Goal: Task Accomplishment & Management: Use online tool/utility

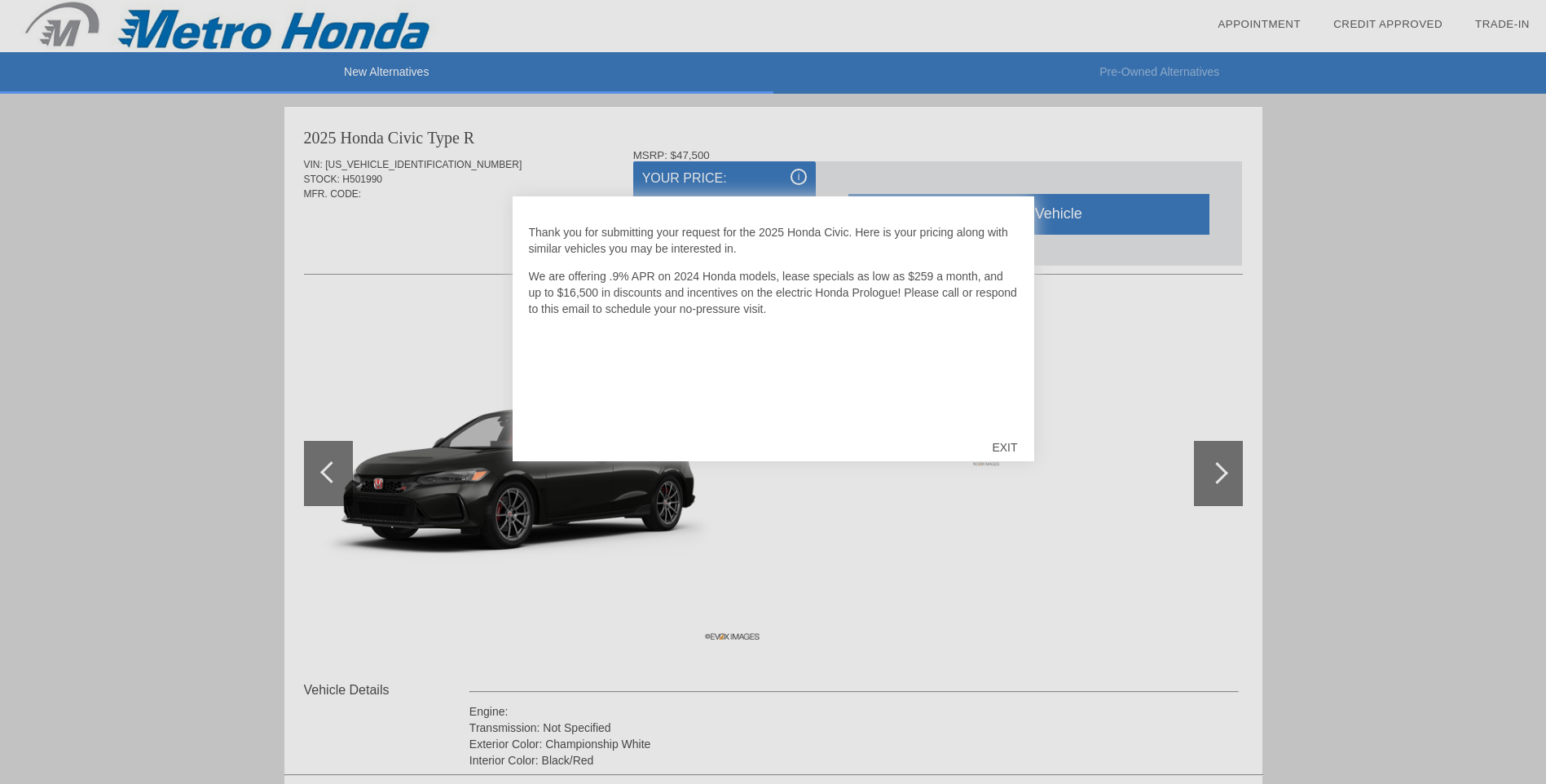
click at [1000, 450] on div "EXIT" at bounding box center [1005, 446] width 58 height 49
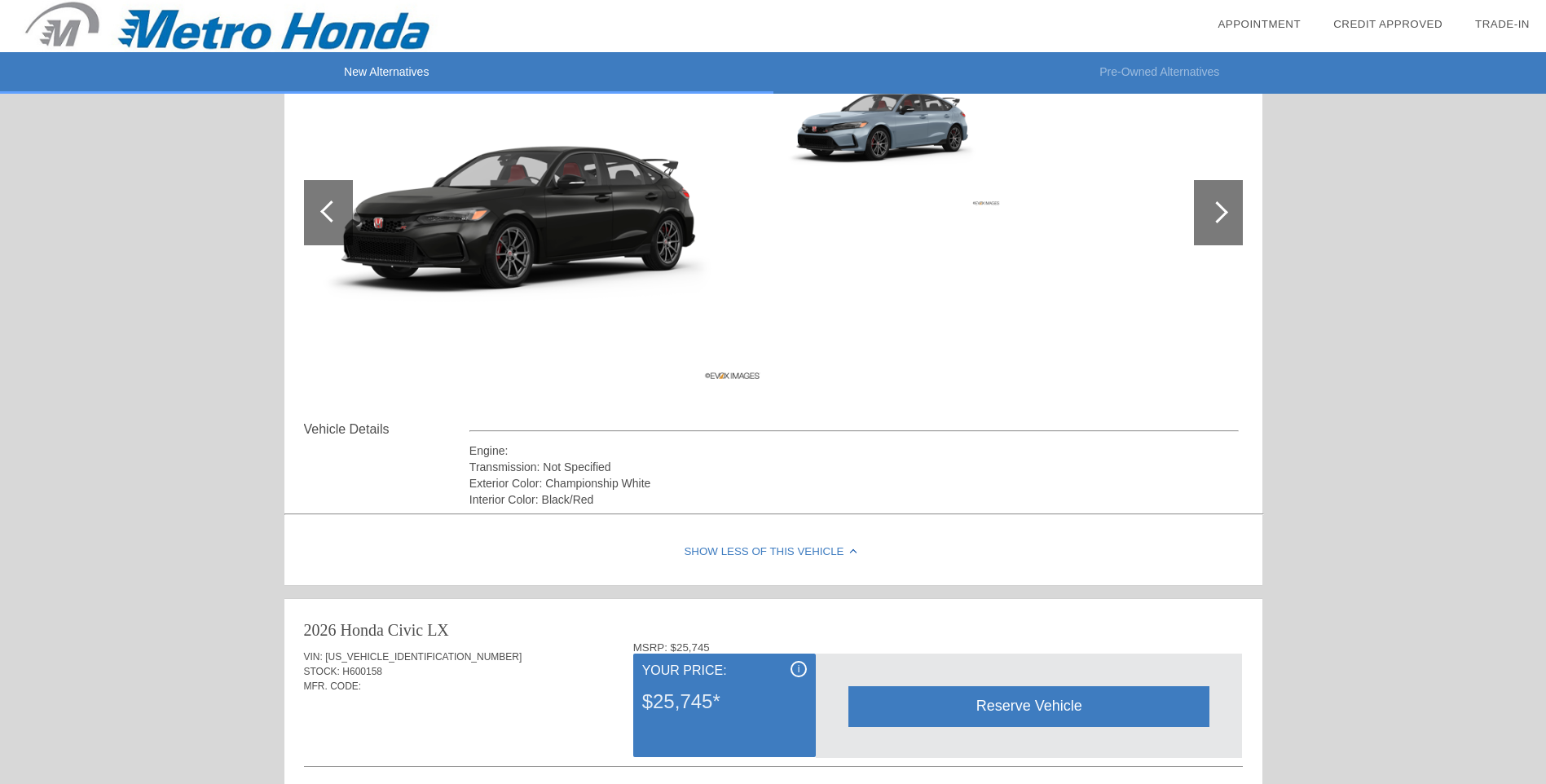
scroll to position [163, 0]
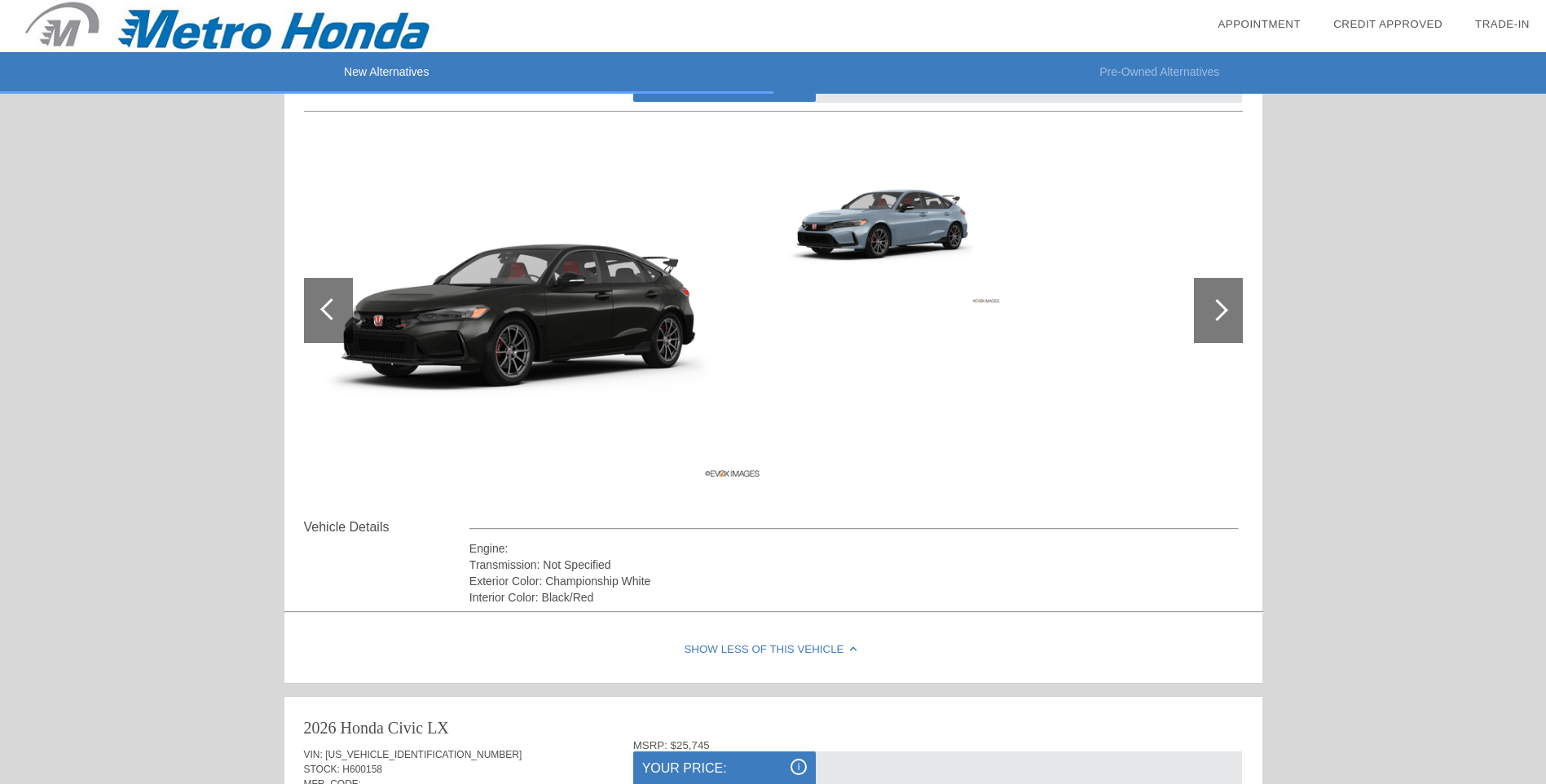
click at [1208, 312] on div at bounding box center [1217, 310] width 22 height 22
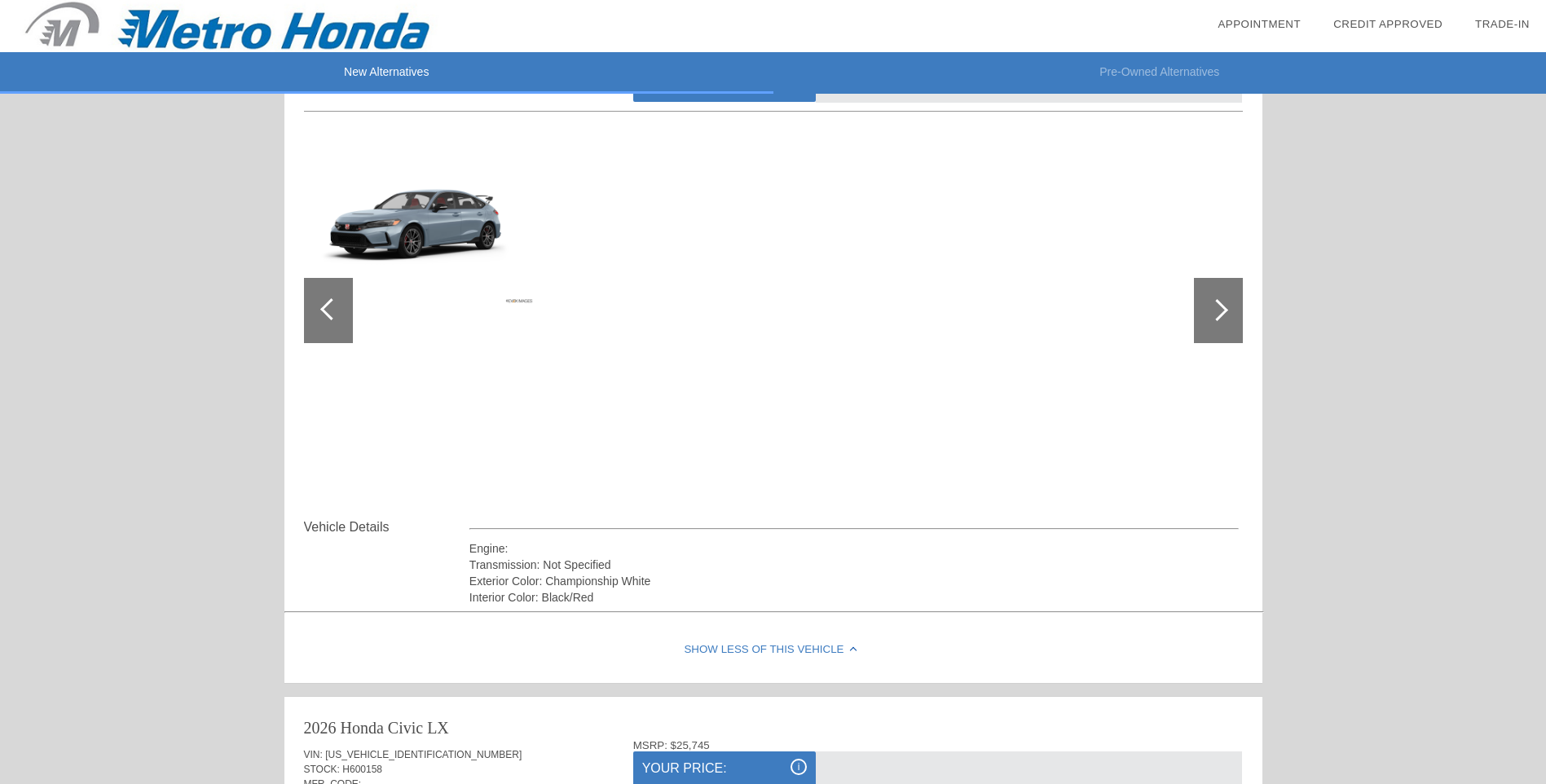
drag, startPoint x: 319, startPoint y: 315, endPoint x: 331, endPoint y: 317, distance: 12.2
click at [320, 315] on div at bounding box center [328, 310] width 49 height 65
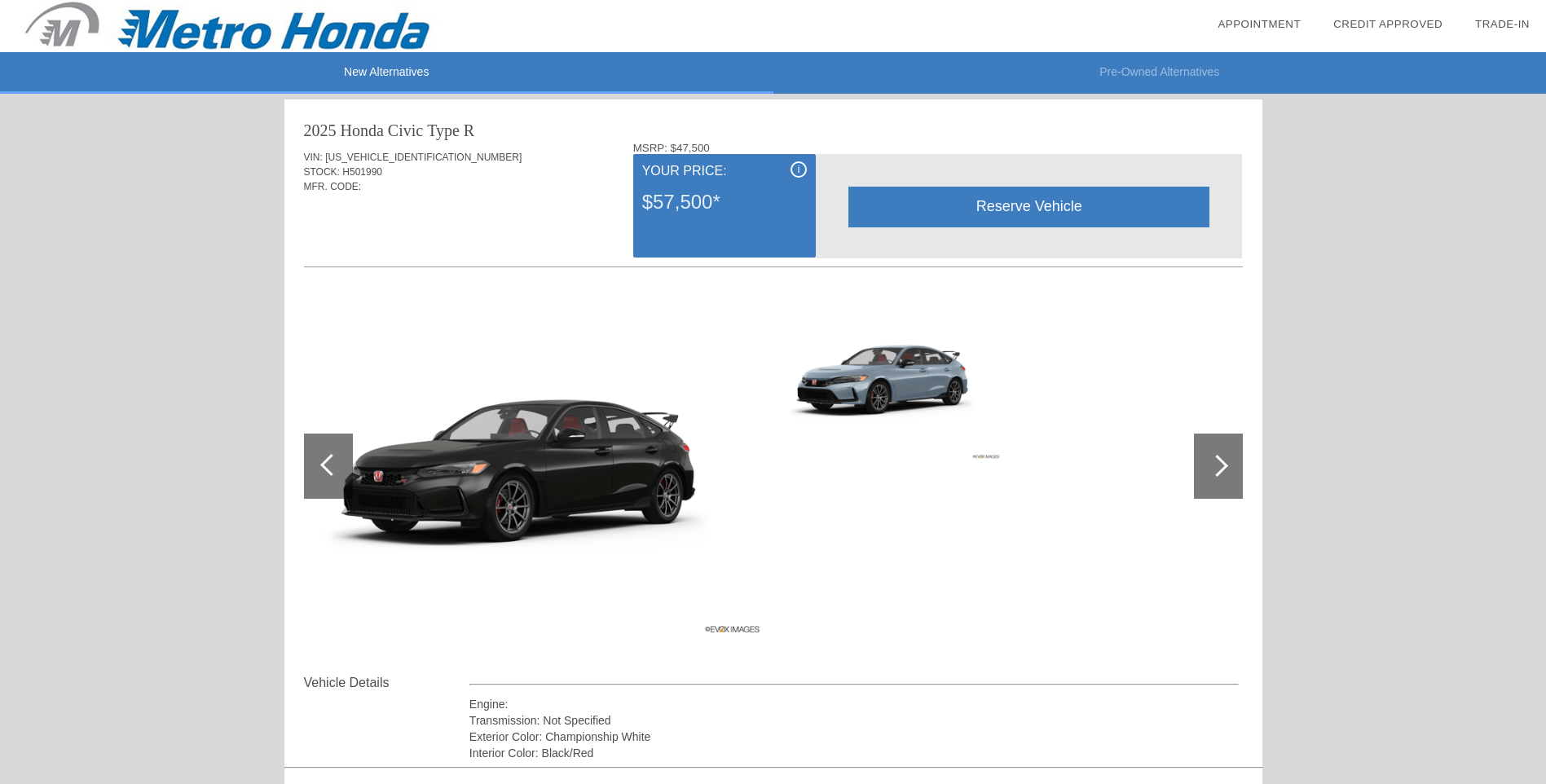
scroll to position [0, 0]
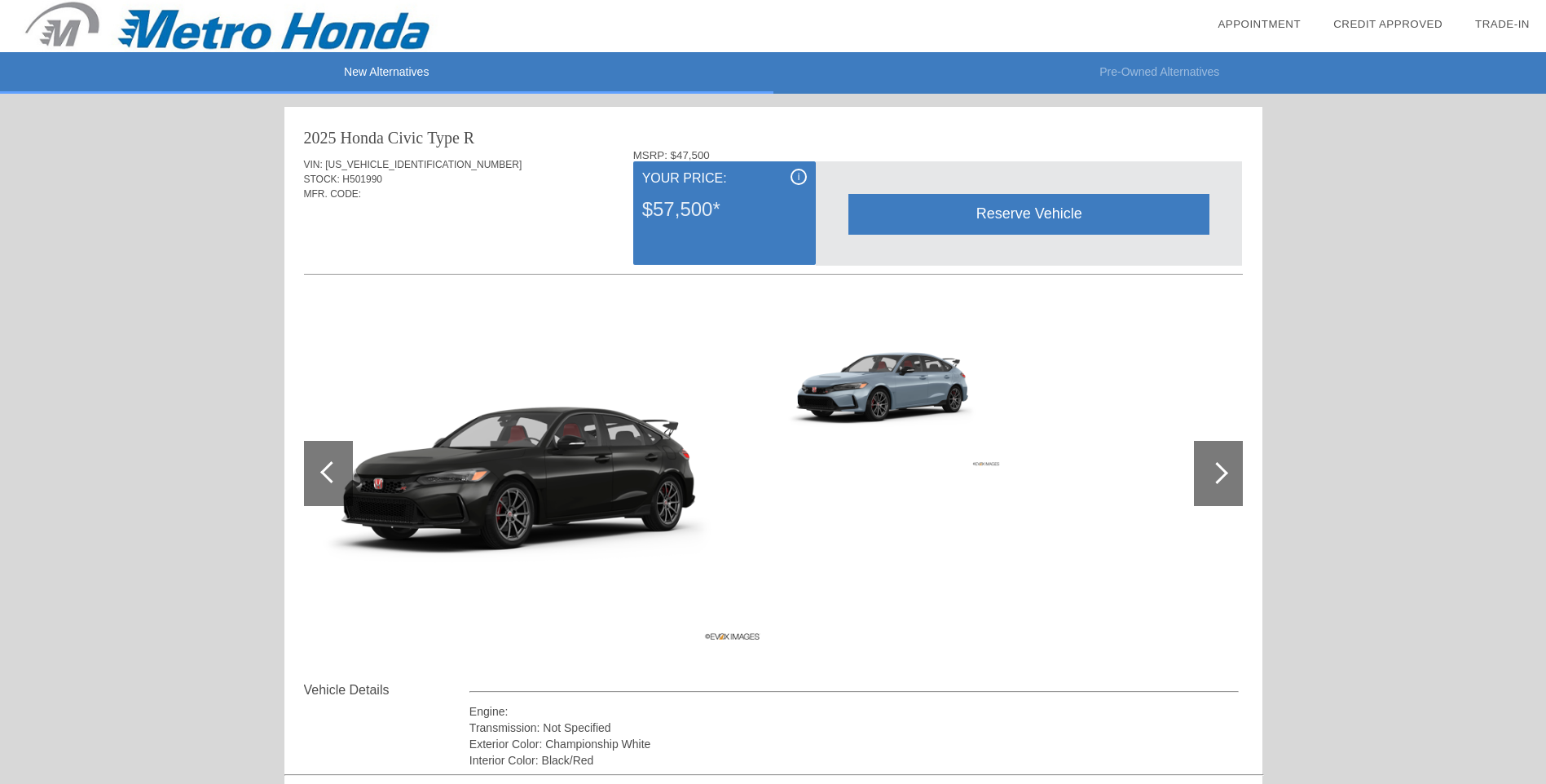
click at [687, 213] on div "$57,500*" at bounding box center [724, 209] width 165 height 42
click at [747, 220] on div "$57,500*" at bounding box center [724, 209] width 165 height 42
click at [711, 217] on div "$57,500*" at bounding box center [724, 209] width 165 height 42
click at [949, 217] on div "Reserve Vehicle" at bounding box center [1029, 213] width 361 height 40
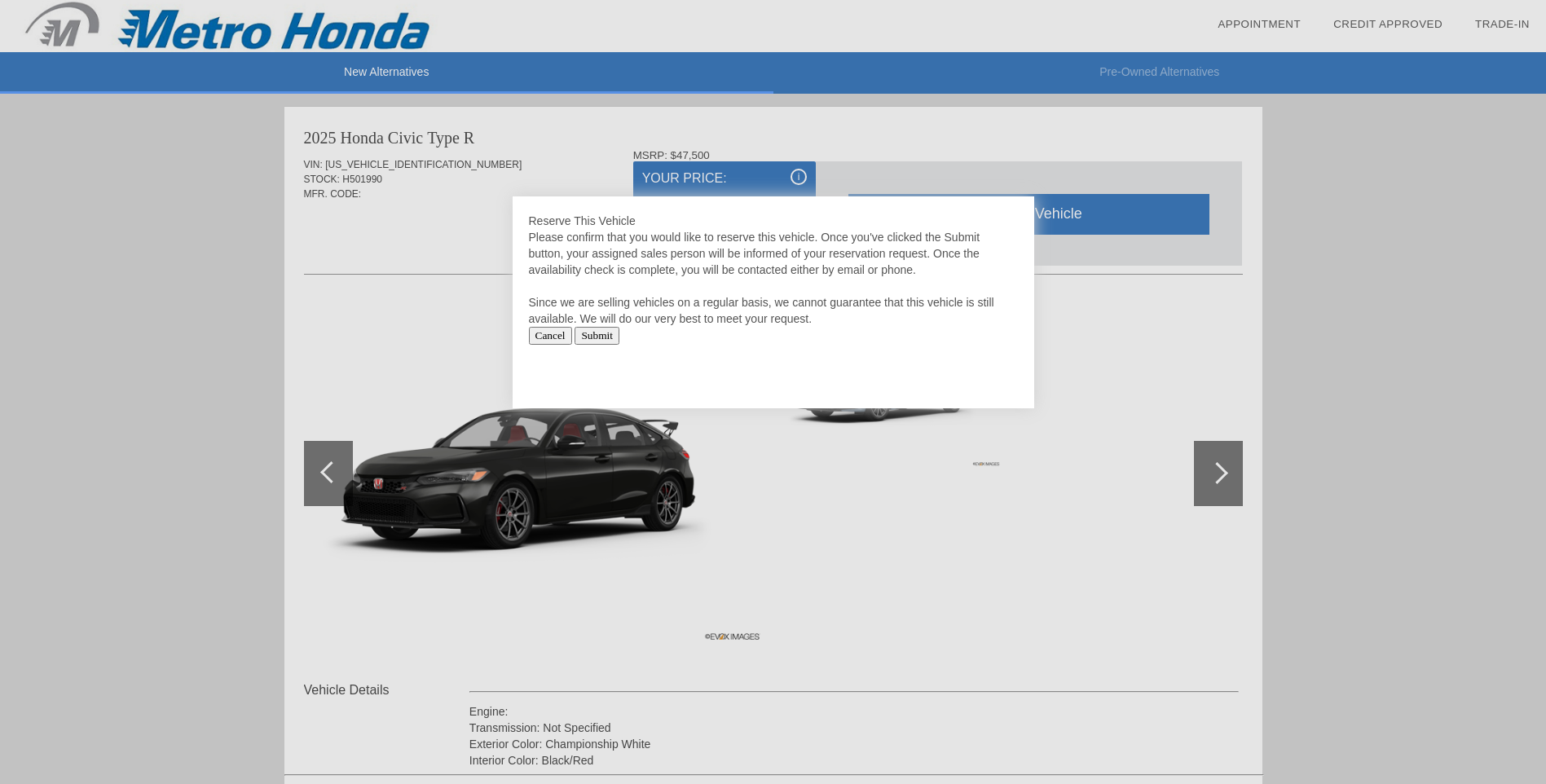
click at [546, 331] on input "Cancel" at bounding box center [550, 335] width 43 height 18
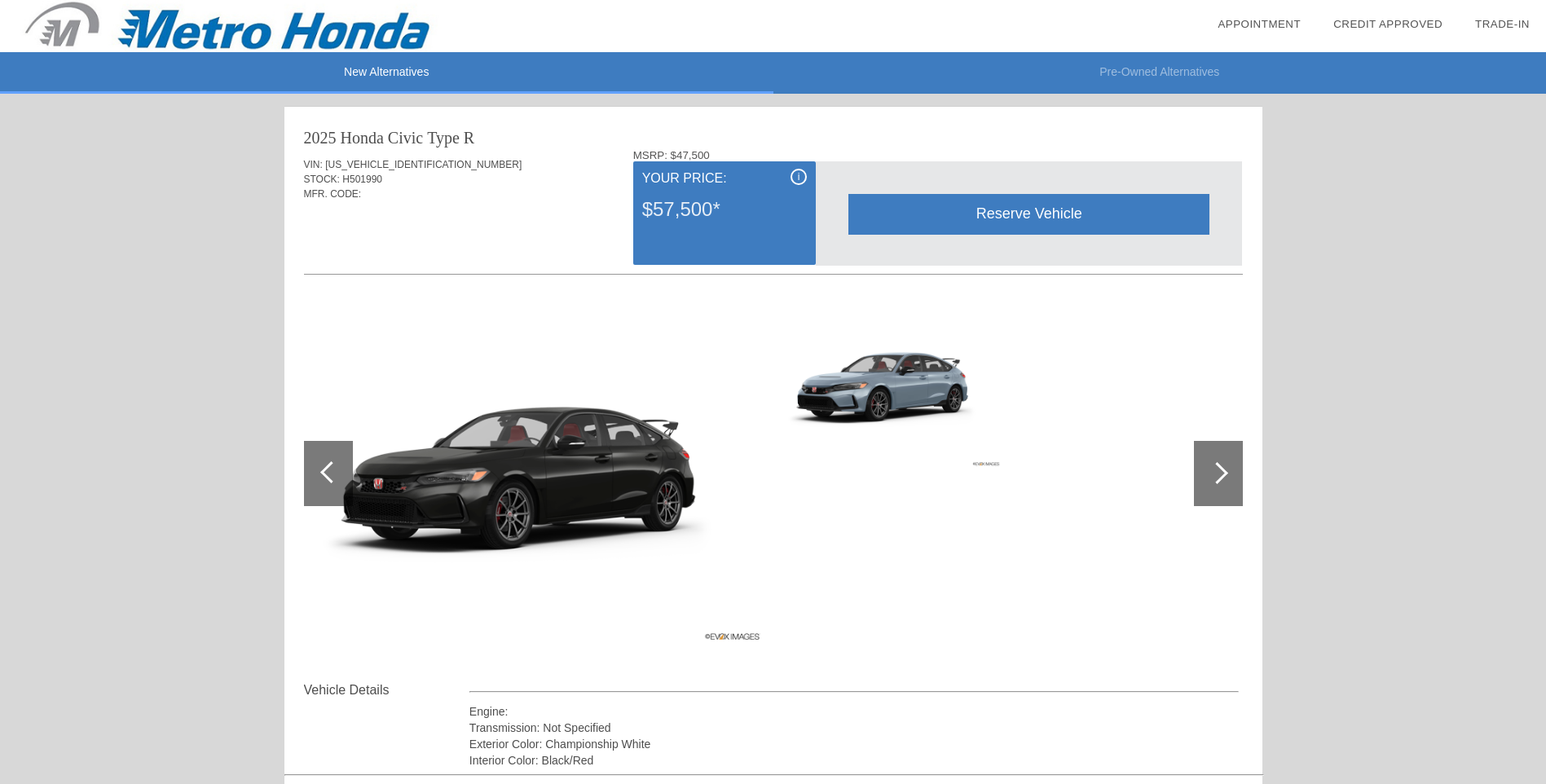
click at [657, 192] on div "$57,500*" at bounding box center [724, 209] width 165 height 42
